Goal: Answer question/provide support

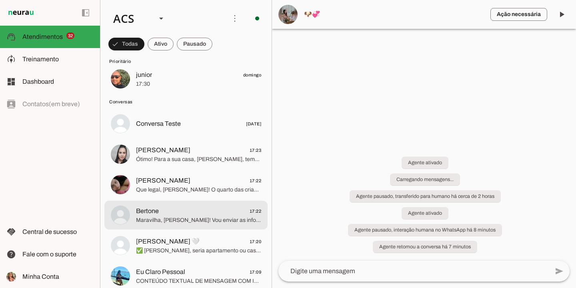
scroll to position [1116, 0]
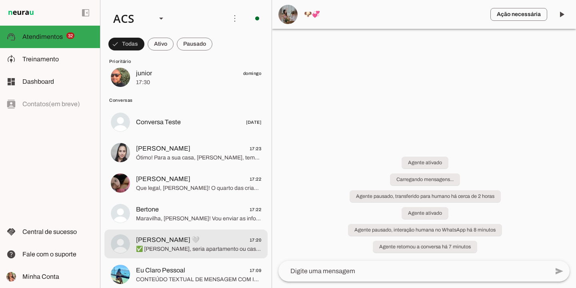
click at [187, 235] on span "Amanda Santos 🤍" at bounding box center [168, 240] width 64 height 10
